Goal: Find specific page/section: Find specific page/section

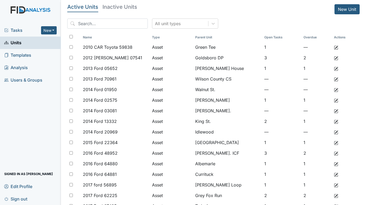
click at [14, 31] on span "Tasks" at bounding box center [22, 30] width 37 height 6
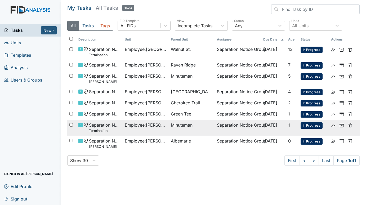
click at [131, 130] on td "Employee : Moore, Sherra" at bounding box center [146, 128] width 46 height 16
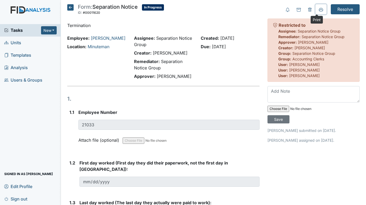
click at [319, 10] on icon at bounding box center [321, 10] width 4 height 4
click at [71, 5] on icon at bounding box center [70, 7] width 6 height 6
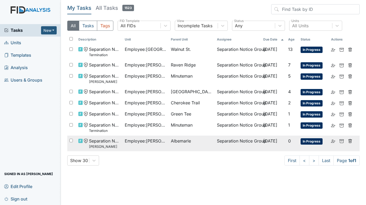
click at [156, 141] on span "Employee : Howell, Izetta" at bounding box center [146, 141] width 42 height 6
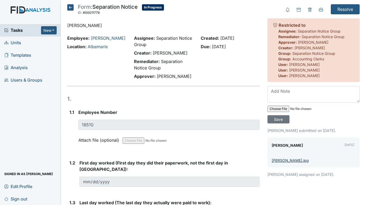
click at [281, 160] on link "[PERSON_NAME].jpg" at bounding box center [290, 160] width 37 height 5
click at [319, 11] on icon at bounding box center [321, 10] width 4 height 4
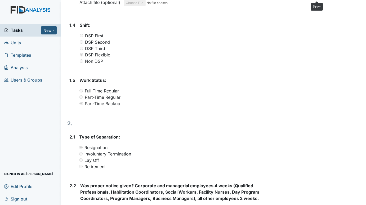
scroll to position [202, 0]
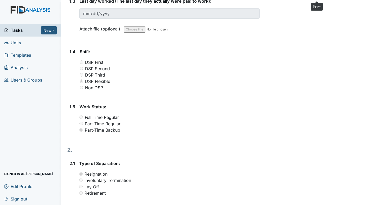
click at [13, 43] on span "Units" at bounding box center [12, 43] width 17 height 8
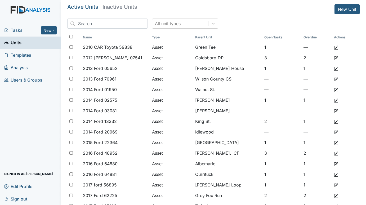
click at [14, 28] on span "Tasks" at bounding box center [22, 30] width 37 height 6
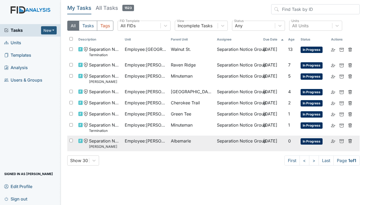
click at [159, 137] on td "Employee : Howell, Izetta" at bounding box center [146, 144] width 46 height 16
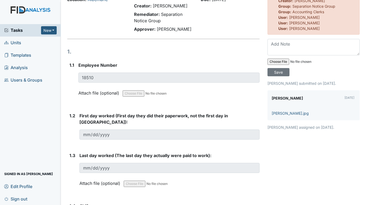
scroll to position [53, 0]
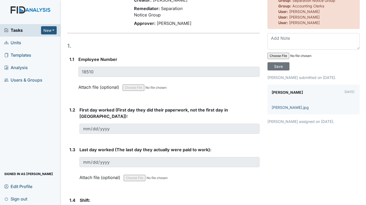
click at [23, 29] on span "Tasks" at bounding box center [22, 30] width 37 height 6
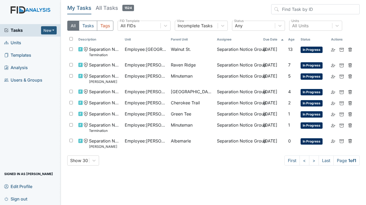
click at [15, 42] on span "Units" at bounding box center [12, 43] width 17 height 8
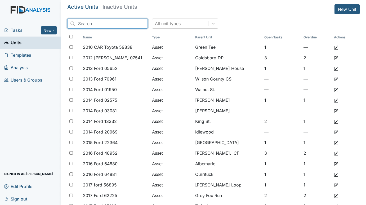
click at [98, 24] on input "search" at bounding box center [107, 24] width 81 height 10
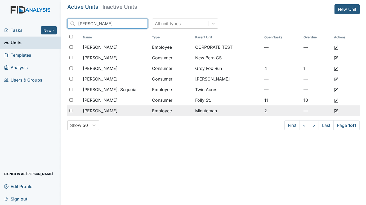
type input "moore"
click at [102, 113] on span "[PERSON_NAME]" at bounding box center [100, 111] width 35 height 6
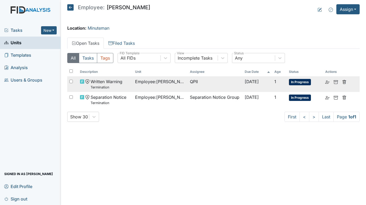
click at [142, 83] on span "Employee : Moore, Sherra" at bounding box center [160, 81] width 51 height 6
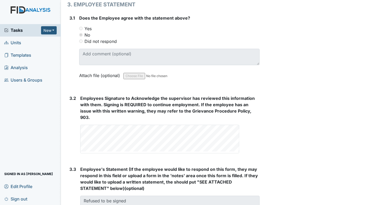
scroll to position [866, 0]
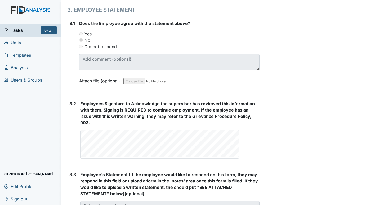
click at [10, 40] on span "Units" at bounding box center [12, 43] width 17 height 8
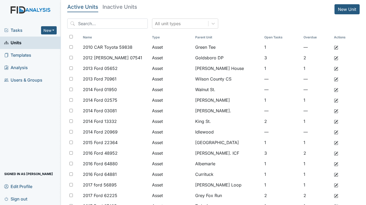
click at [17, 28] on span "Tasks" at bounding box center [22, 30] width 37 height 6
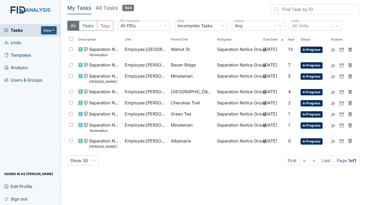
click at [20, 40] on span "Units" at bounding box center [12, 43] width 17 height 8
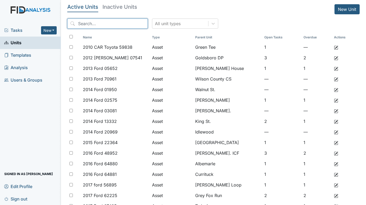
click at [112, 21] on input "search" at bounding box center [107, 24] width 81 height 10
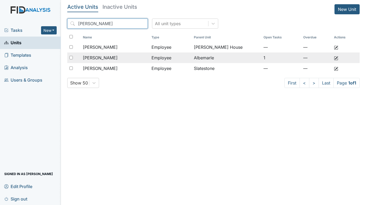
type input "howell"
click at [111, 59] on span "Howell, Izetta" at bounding box center [100, 58] width 35 height 6
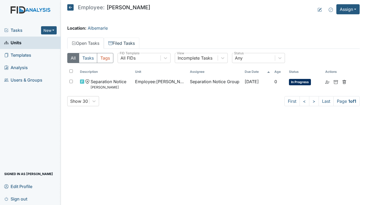
click at [125, 42] on link "Filed Tasks" at bounding box center [122, 43] width 36 height 11
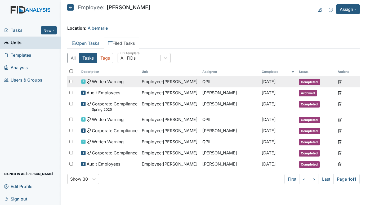
click at [125, 78] on td "Written Warning" at bounding box center [109, 81] width 61 height 11
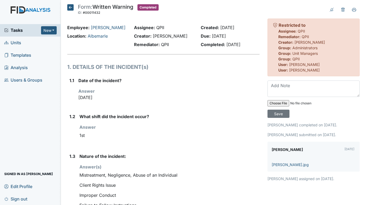
click at [19, 40] on span "Units" at bounding box center [12, 43] width 17 height 8
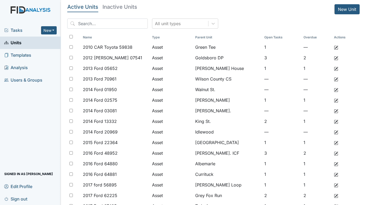
click at [18, 32] on span "Tasks" at bounding box center [22, 30] width 37 height 6
